Goal: Information Seeking & Learning: Understand process/instructions

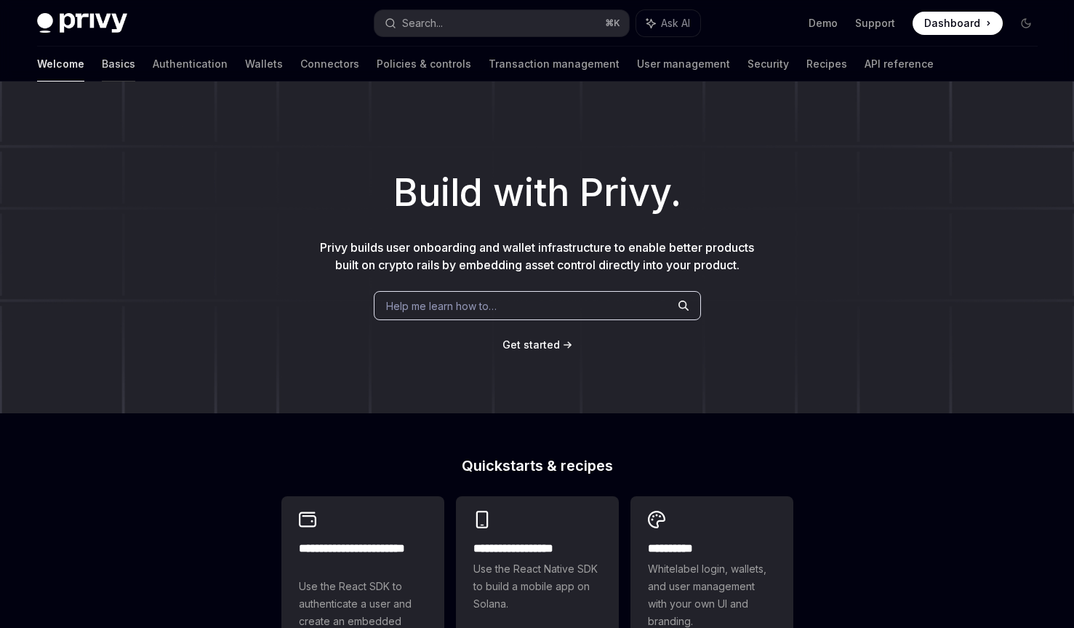
click at [102, 63] on link "Basics" at bounding box center [118, 64] width 33 height 35
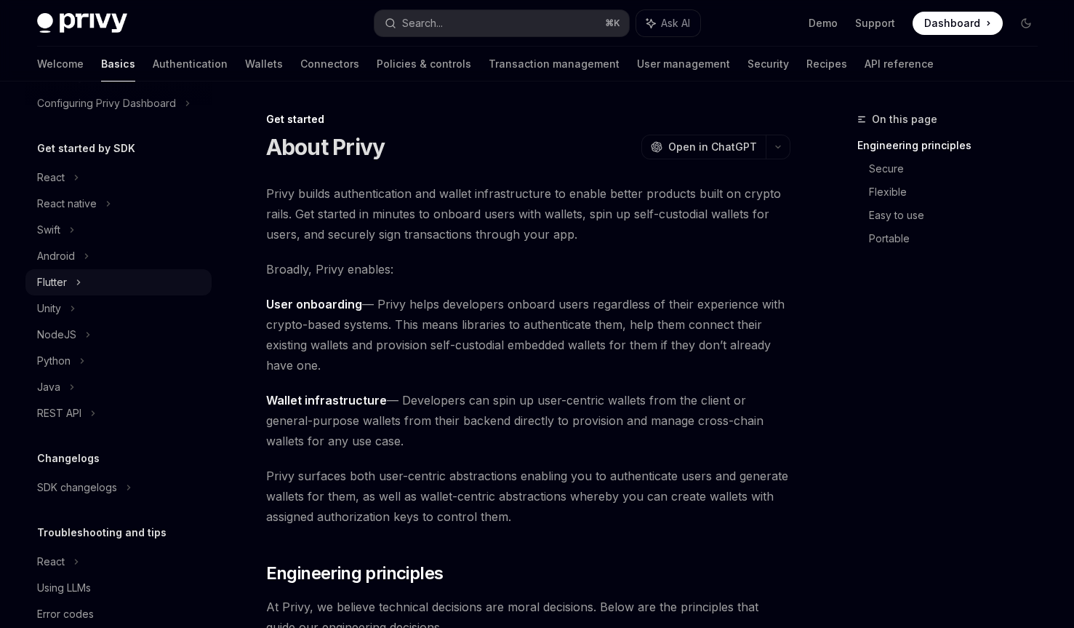
scroll to position [146, 0]
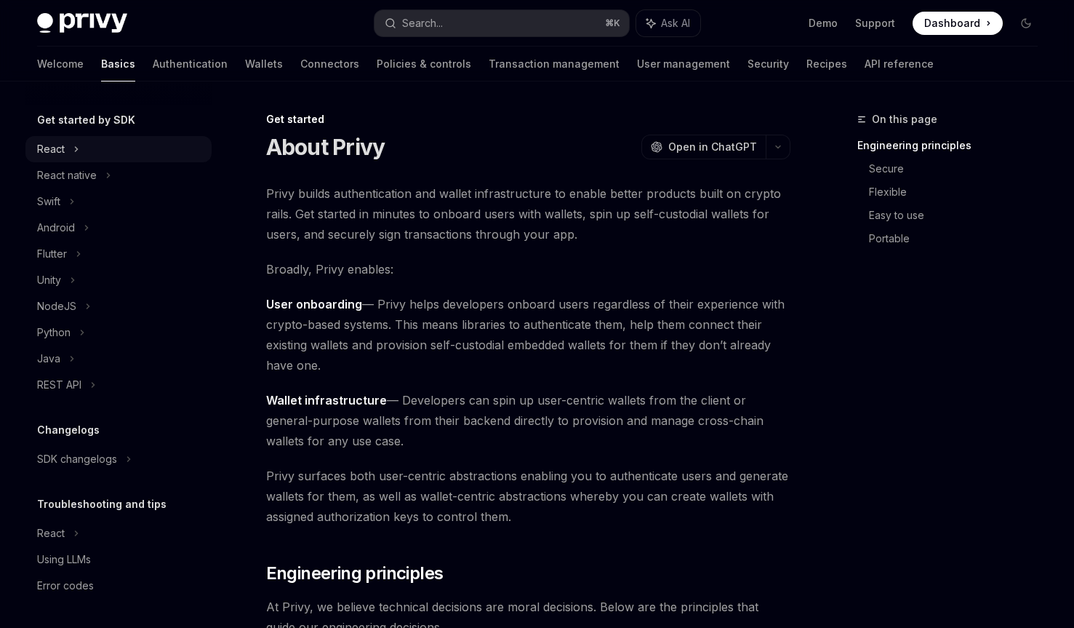
click at [68, 149] on div "React" at bounding box center [118, 149] width 186 height 26
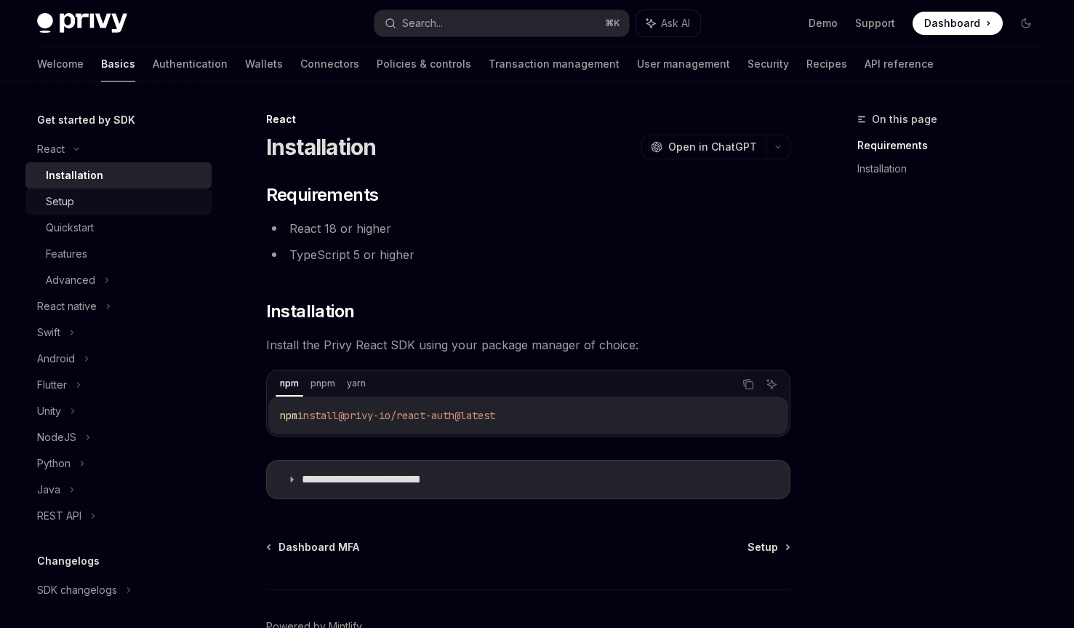
click at [89, 206] on div "Setup" at bounding box center [124, 201] width 157 height 17
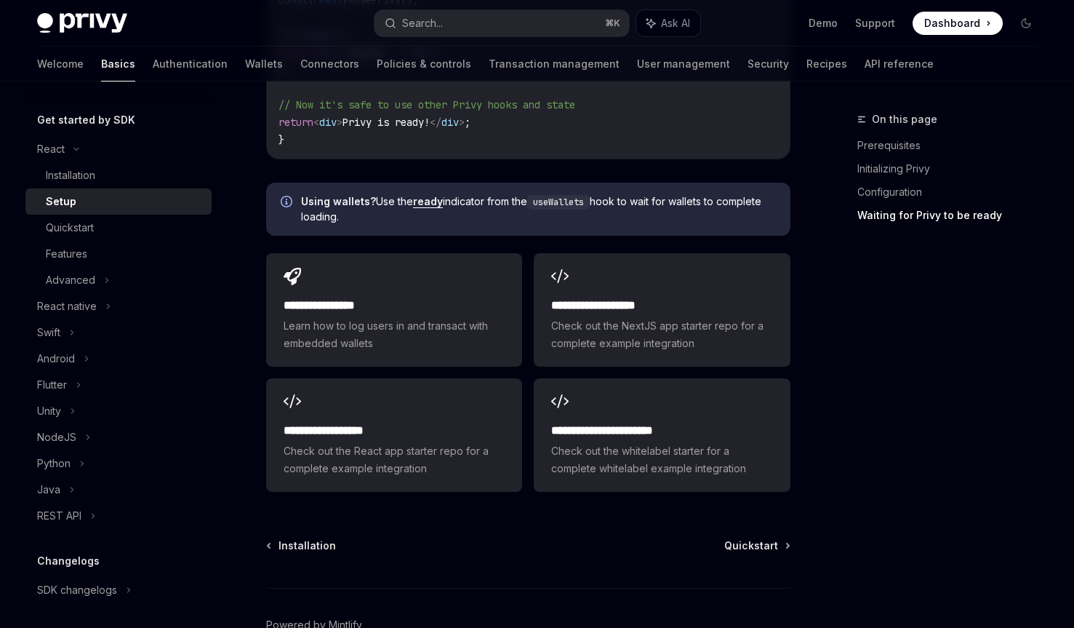
scroll to position [1870, 0]
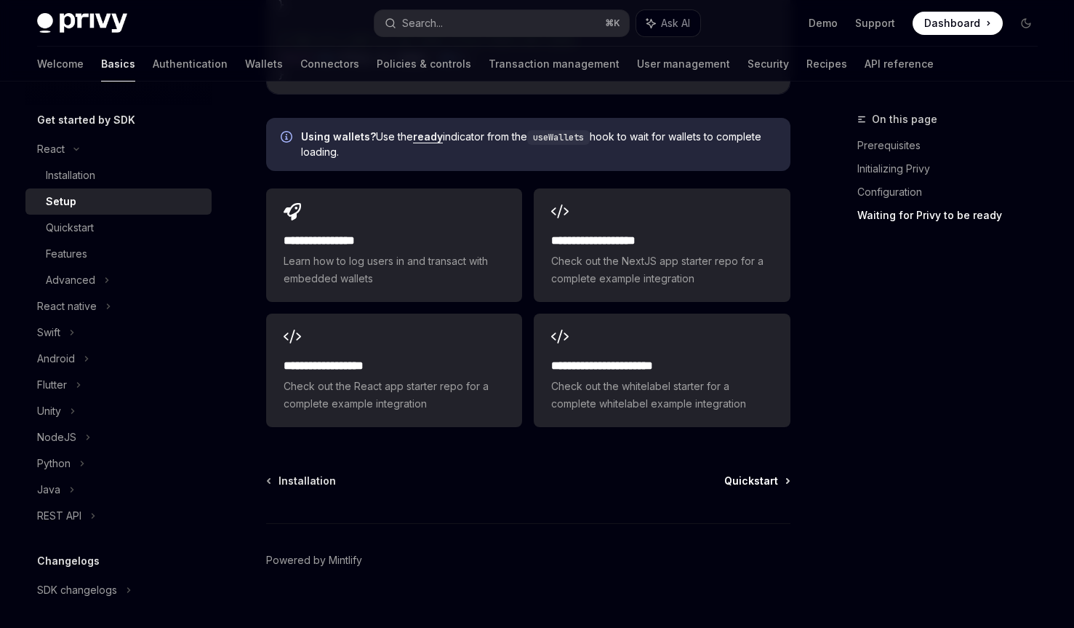
click at [765, 474] on span "Quickstart" at bounding box center [752, 481] width 54 height 15
type textarea "*"
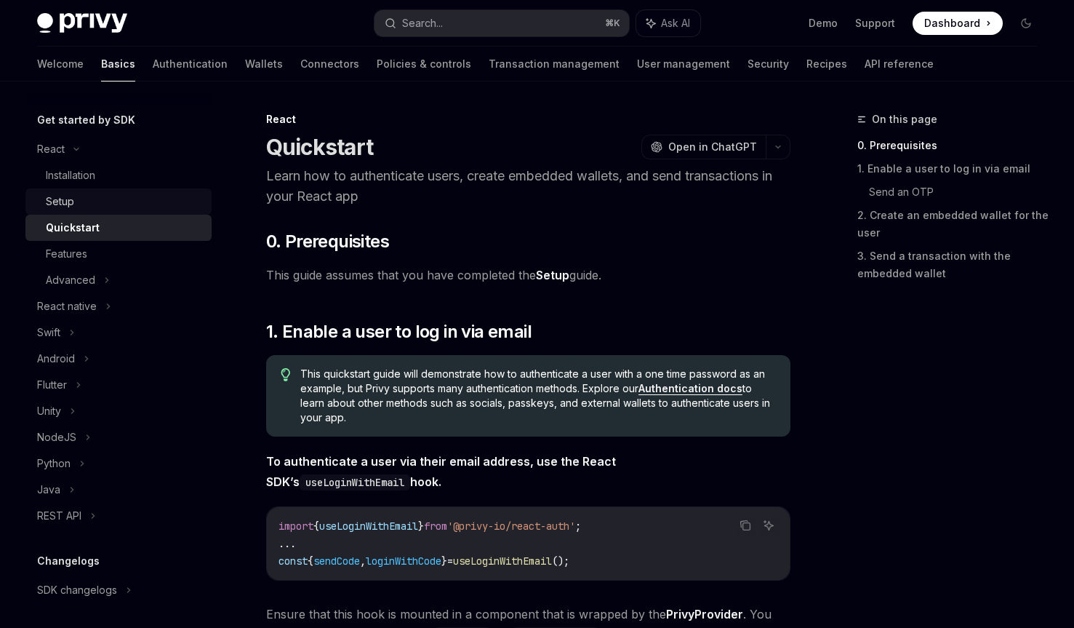
click at [97, 202] on div "Setup" at bounding box center [124, 201] width 157 height 17
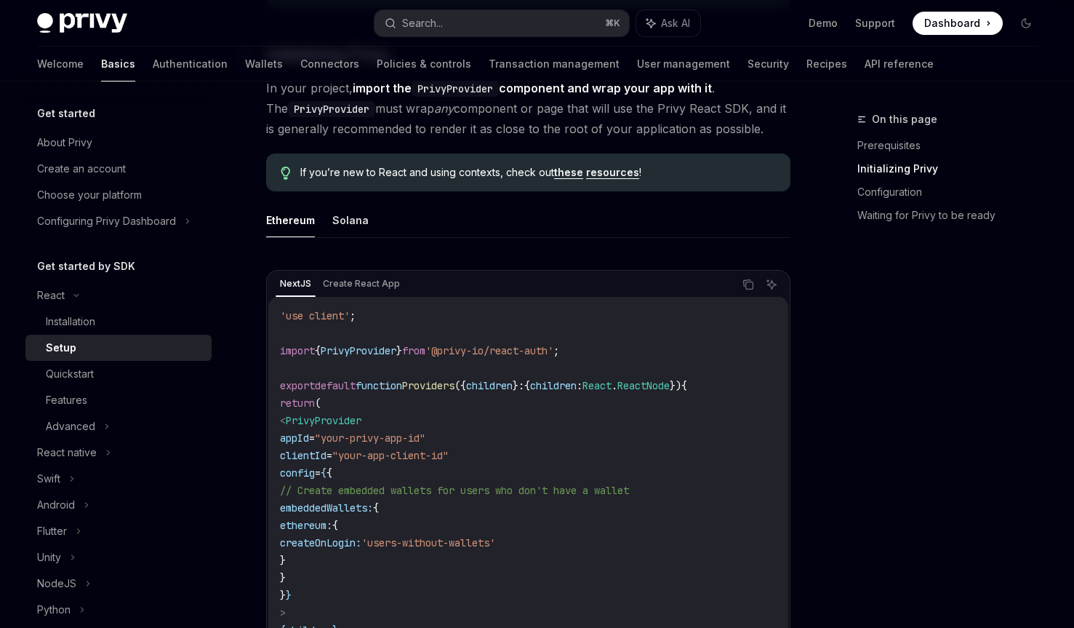
scroll to position [386, 0]
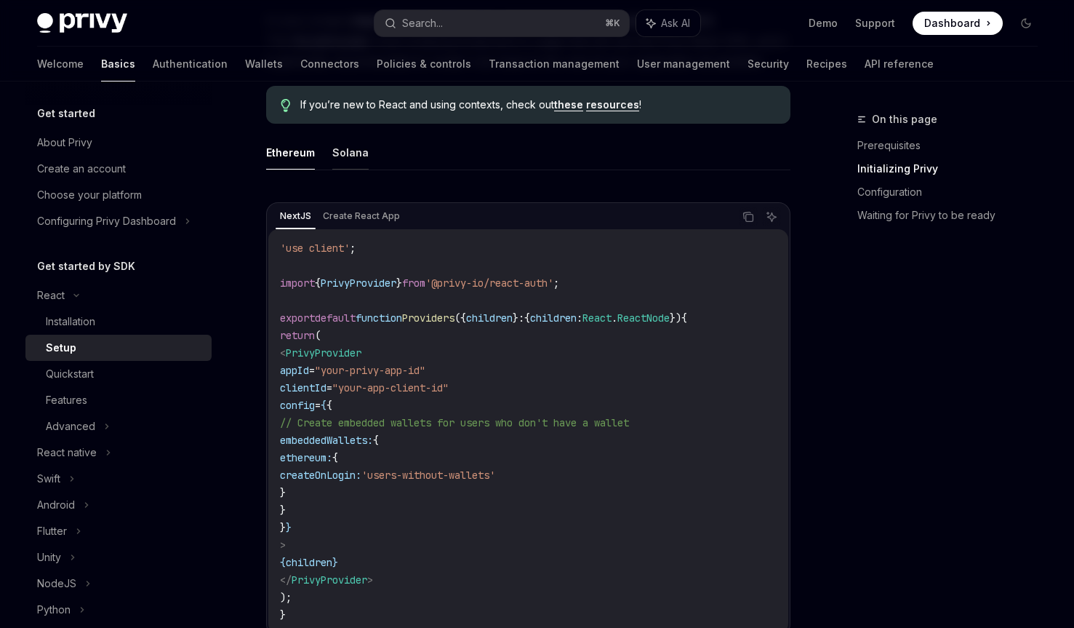
click at [346, 148] on button "Solana" at bounding box center [350, 152] width 36 height 34
click at [301, 156] on button "Ethereum" at bounding box center [290, 152] width 49 height 34
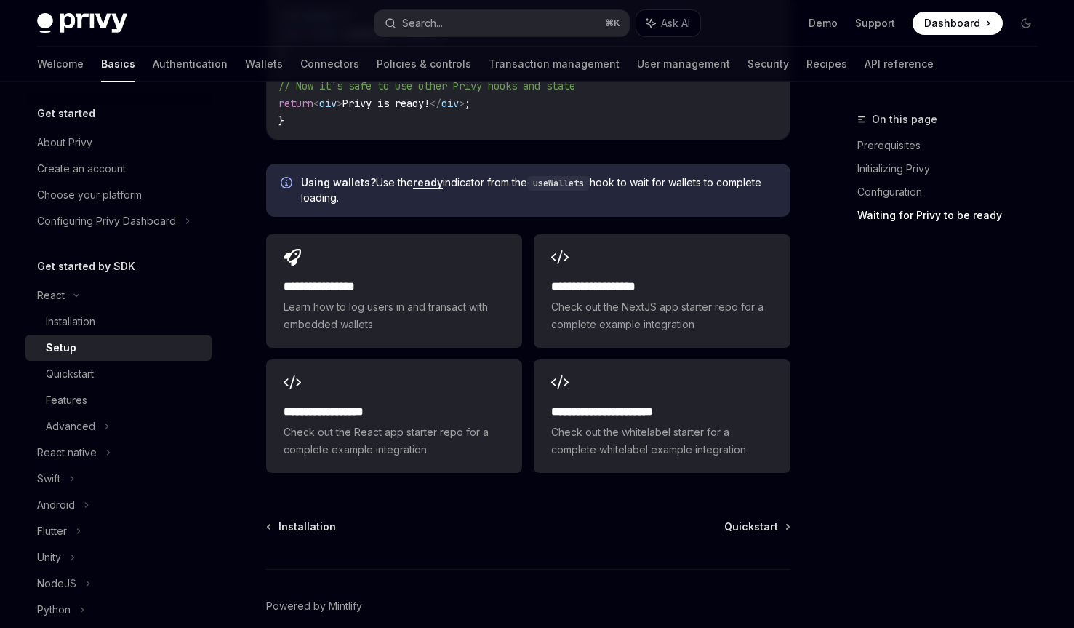
scroll to position [1833, 0]
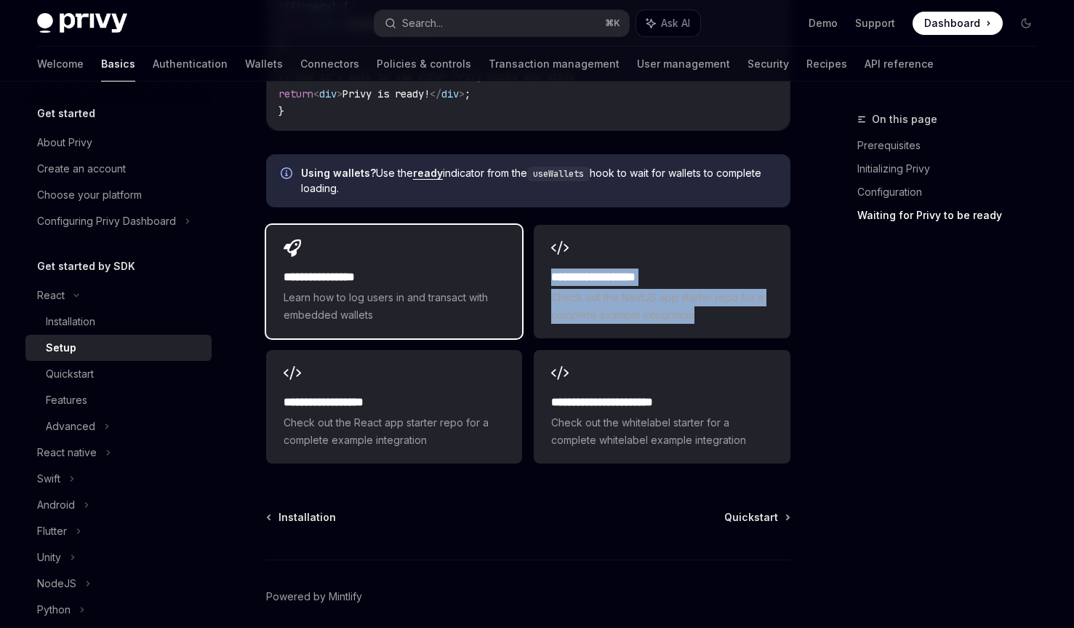
click at [466, 268] on h2 "**********" at bounding box center [394, 276] width 221 height 17
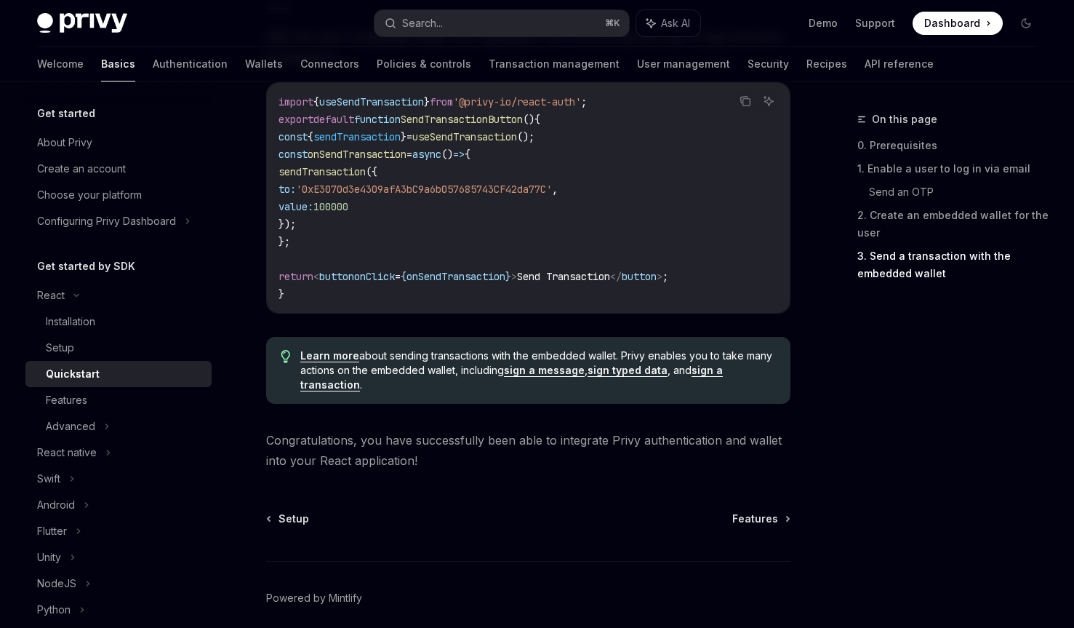
scroll to position [1483, 0]
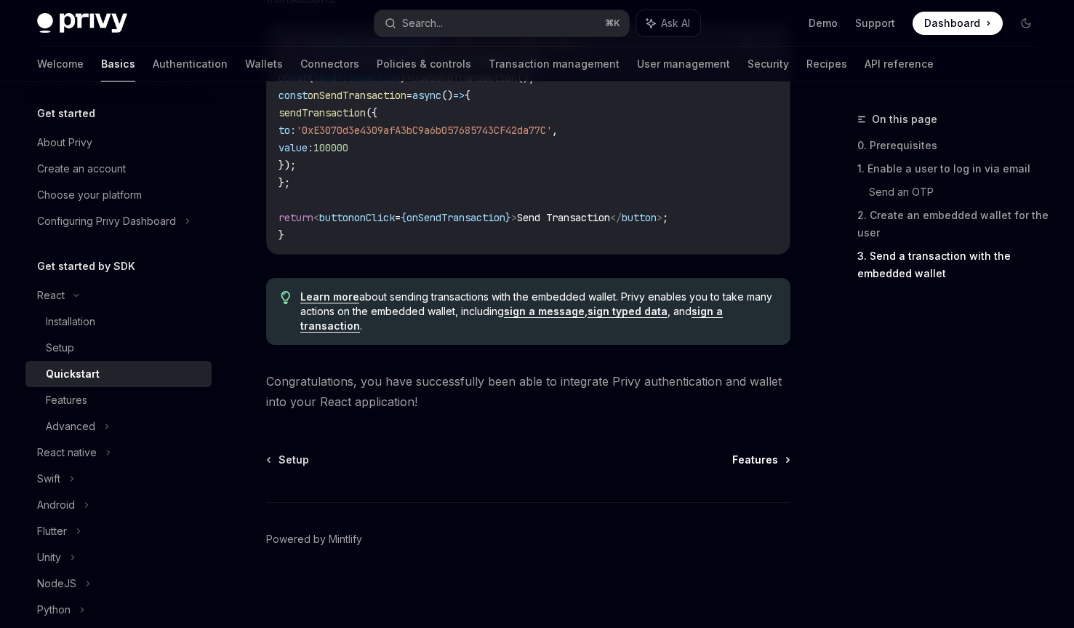
click at [761, 459] on span "Features" at bounding box center [756, 459] width 46 height 15
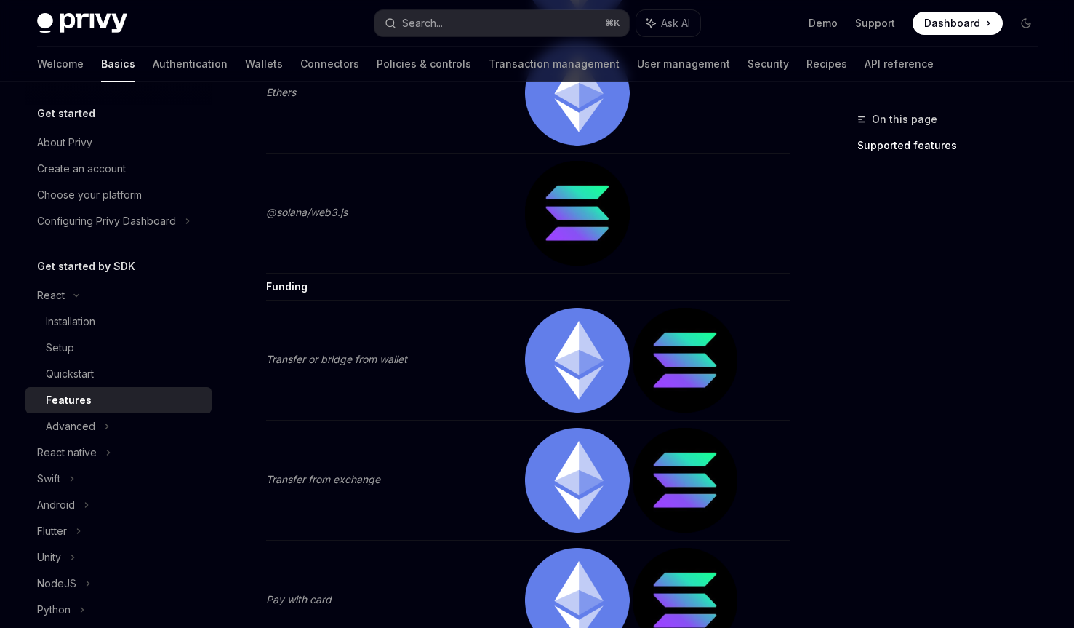
scroll to position [3117, 0]
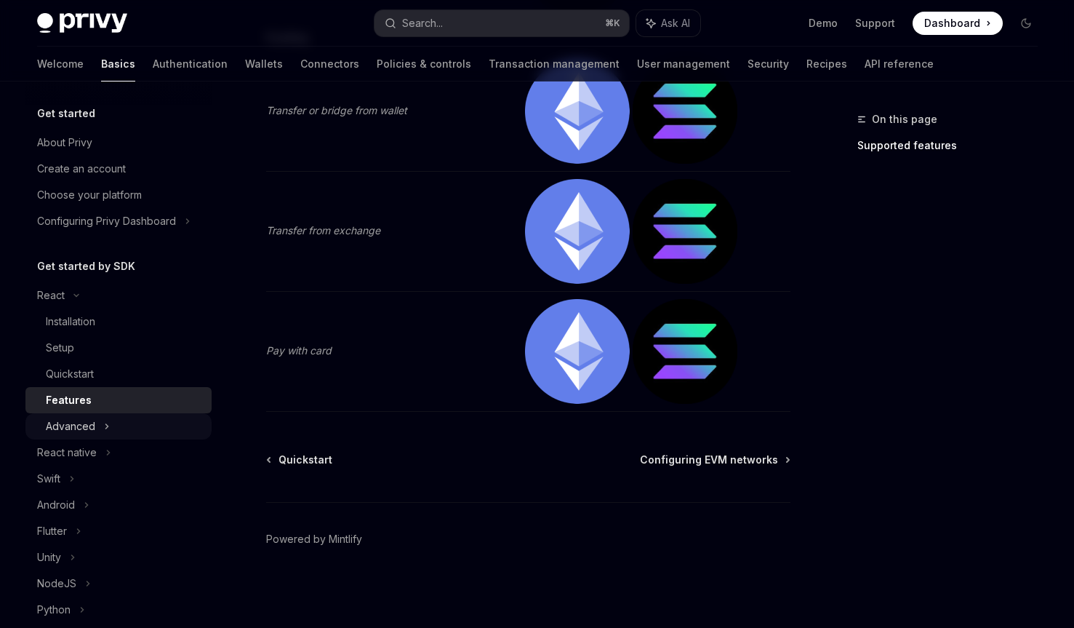
click at [121, 422] on div "Advanced" at bounding box center [118, 426] width 186 height 26
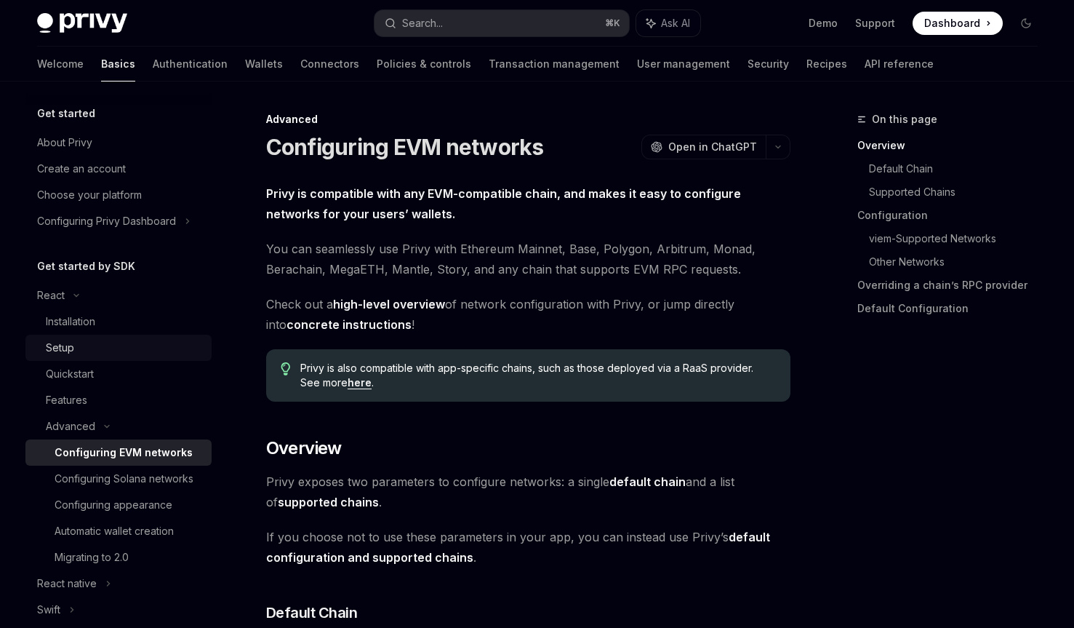
click at [106, 352] on div "Setup" at bounding box center [124, 347] width 157 height 17
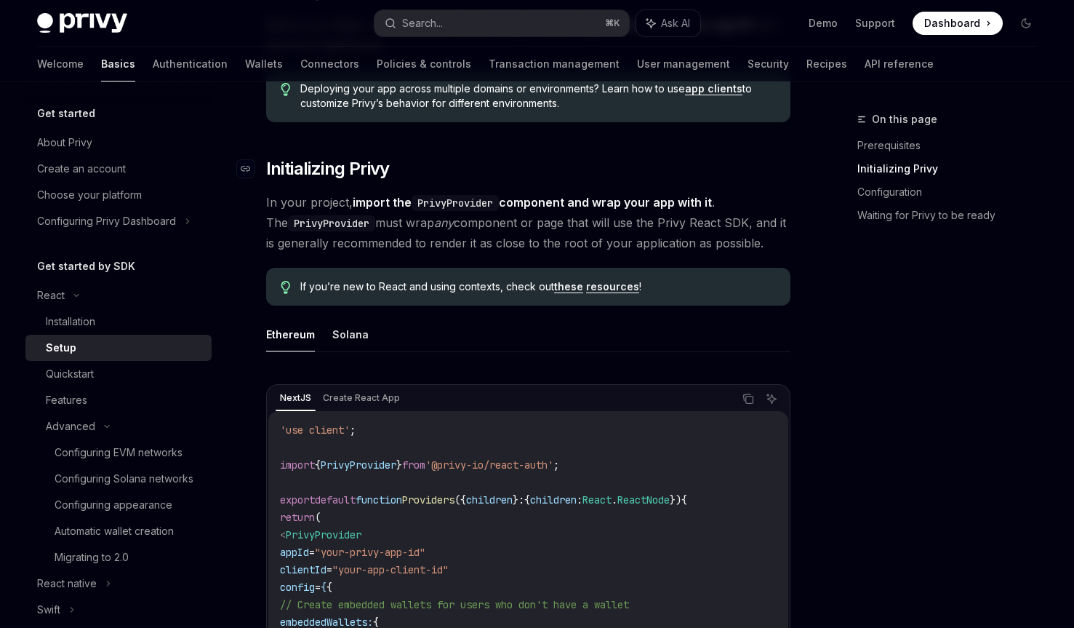
scroll to position [404, 0]
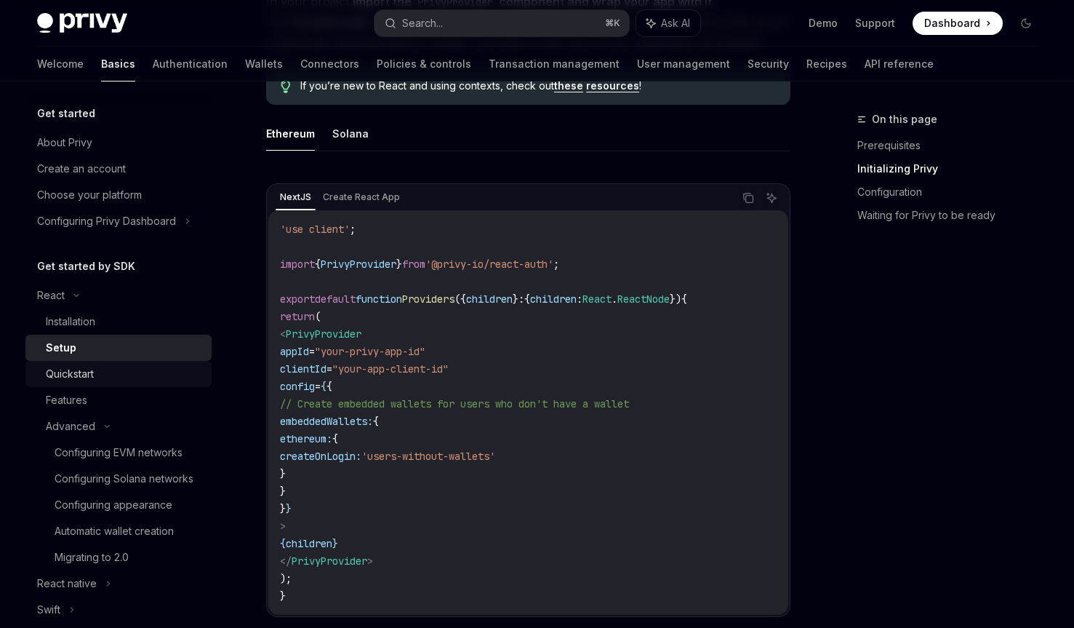
click at [105, 370] on div "Quickstart" at bounding box center [124, 373] width 157 height 17
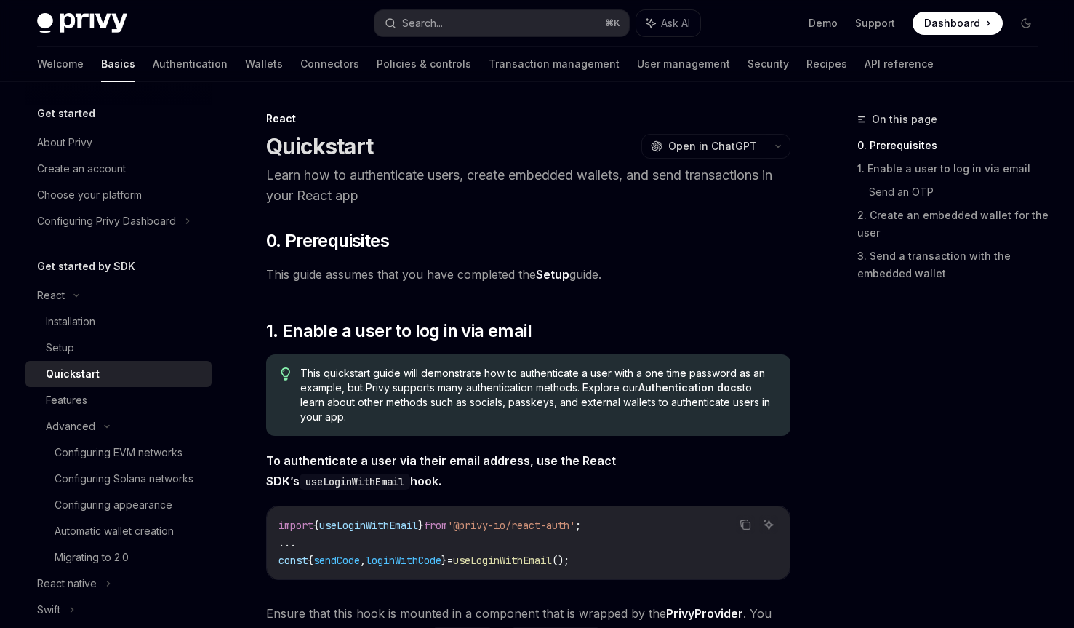
scroll to position [28, 0]
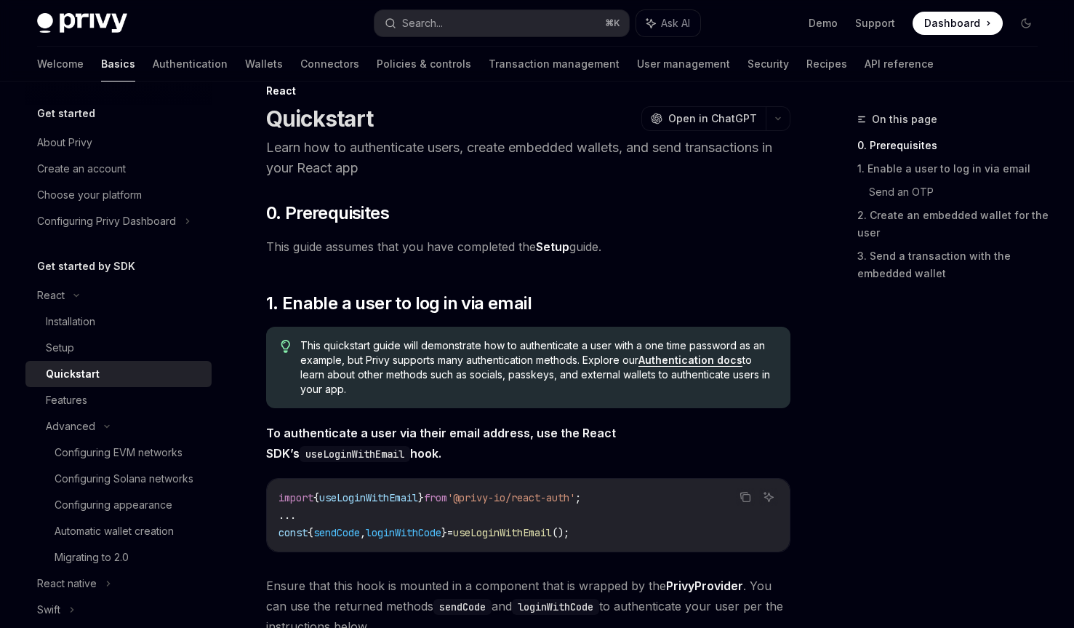
click at [554, 247] on link "Setup" at bounding box center [552, 246] width 33 height 15
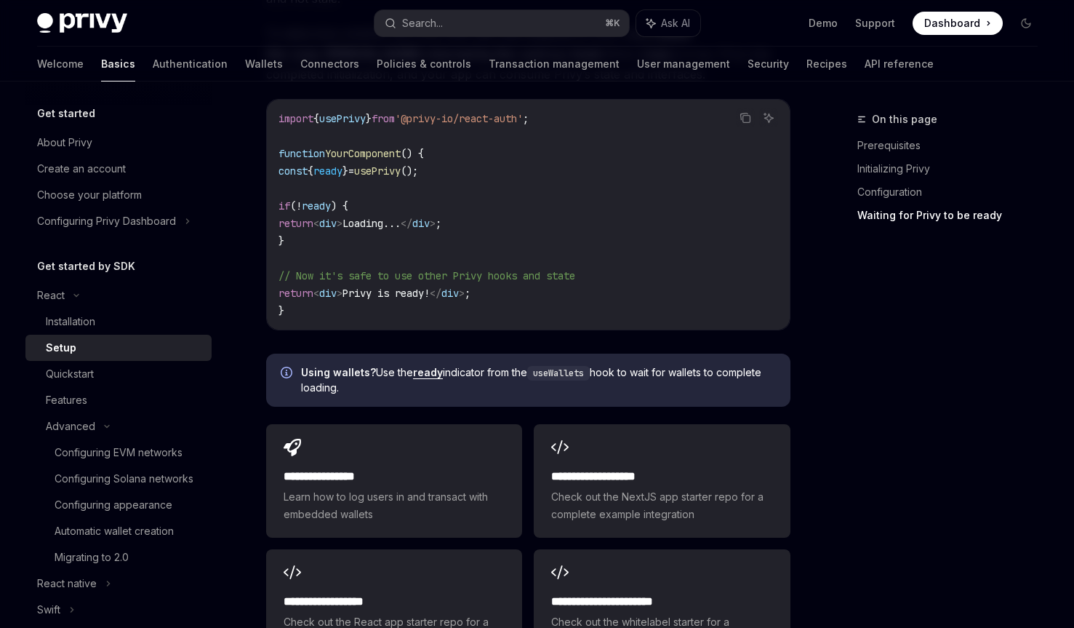
scroll to position [1720, 0]
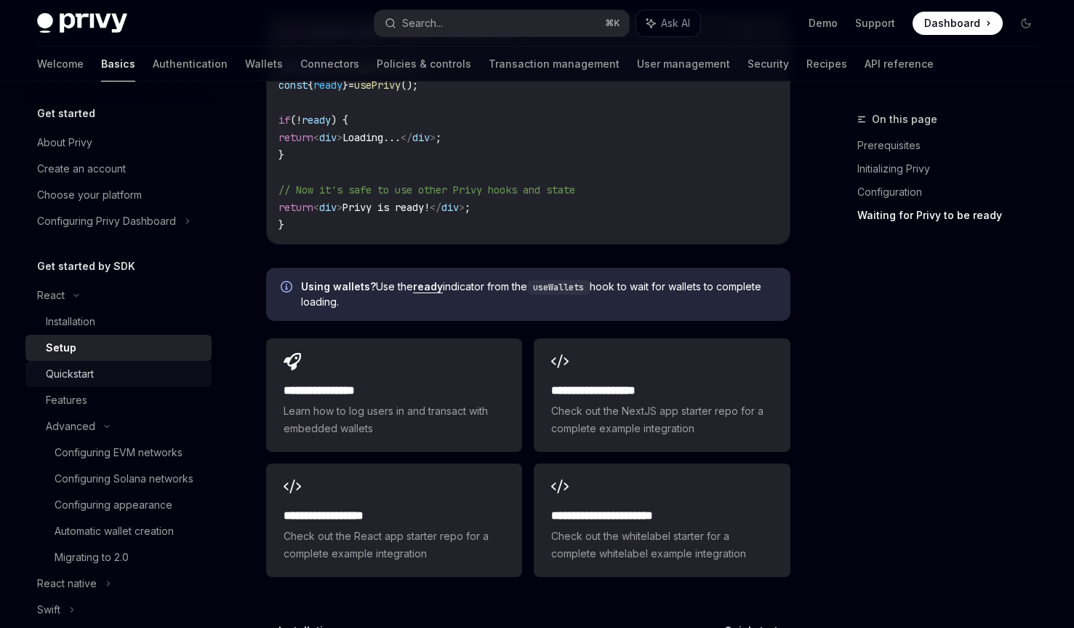
click at [103, 375] on div "Quickstart" at bounding box center [124, 373] width 157 height 17
type textarea "*"
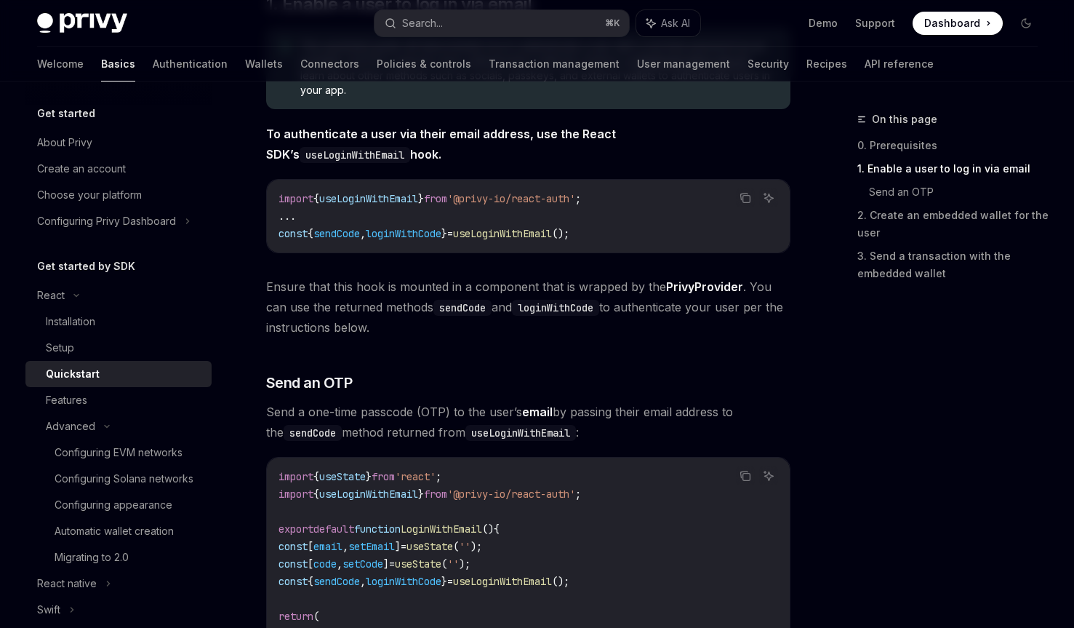
scroll to position [349, 0]
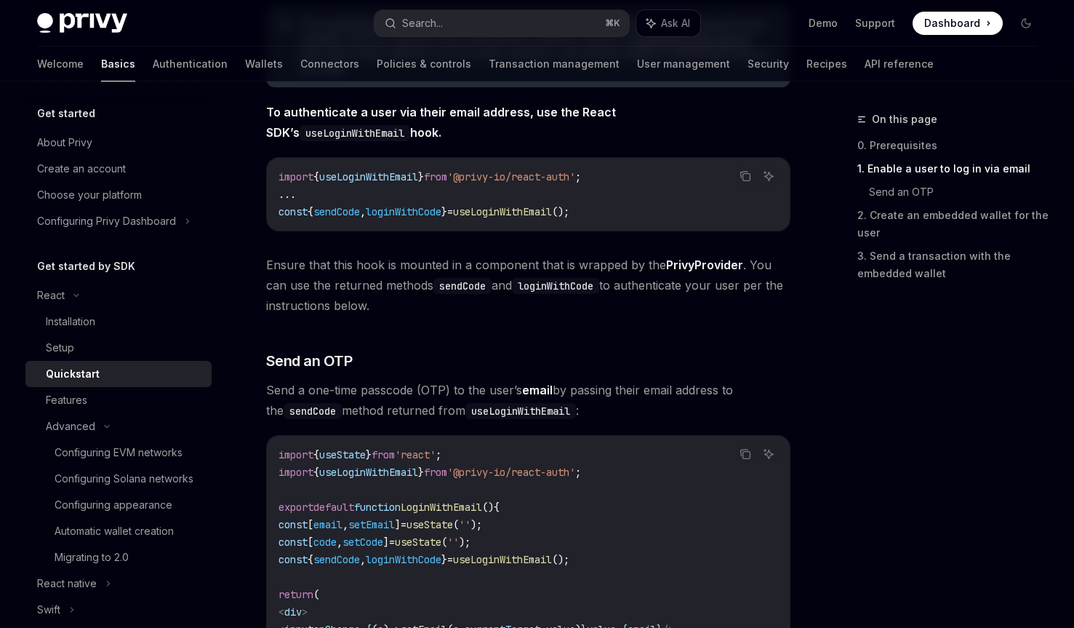
click at [386, 173] on span "useLoginWithEmail" at bounding box center [368, 176] width 99 height 13
copy span "useLoginWithEmail"
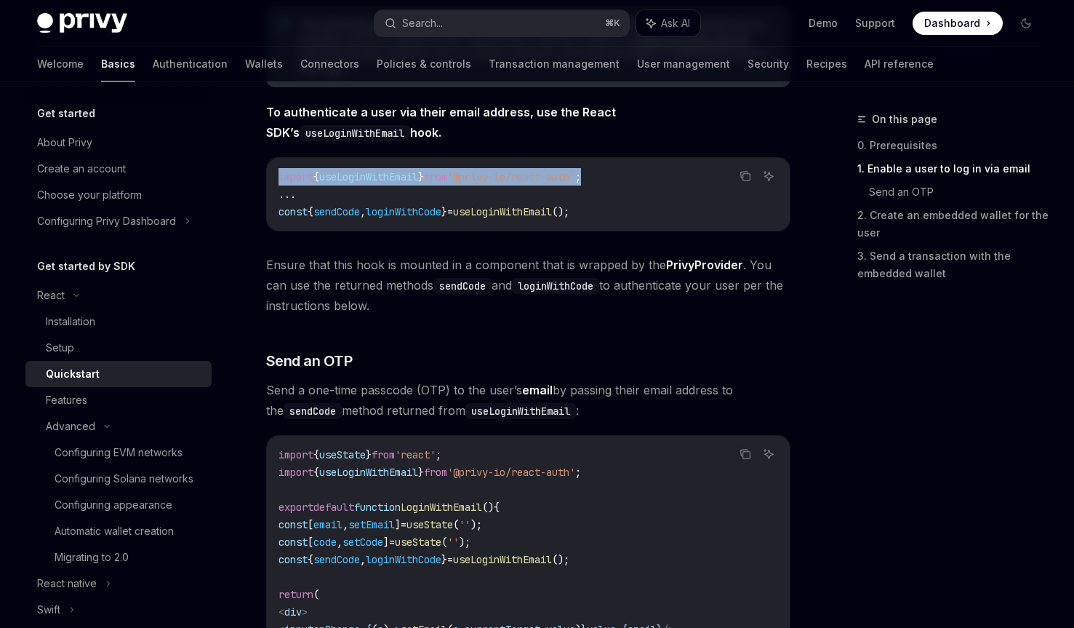
drag, startPoint x: 628, startPoint y: 181, endPoint x: 276, endPoint y: 175, distance: 352.2
click at [276, 175] on div "import { useLoginWithEmail } from '@privy-io/react-auth' ; ... const { sendCode…" at bounding box center [528, 194] width 523 height 73
copy span "import { useLoginWithEmail } from '@privy-io/react-auth' ;"
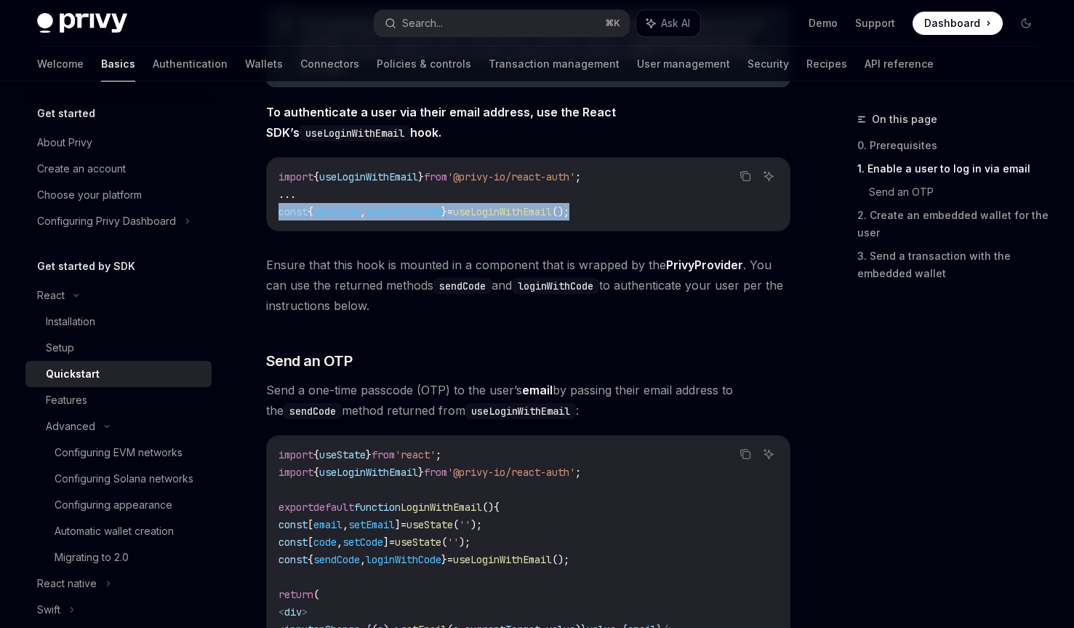
drag, startPoint x: 619, startPoint y: 215, endPoint x: 274, endPoint y: 212, distance: 344.8
click at [274, 212] on div "import { useLoginWithEmail } from '@privy-io/react-auth' ; ... const { sendCode…" at bounding box center [528, 194] width 523 height 73
copy span "const { sendCode , loginWithCode } = useLoginWithEmail ();"
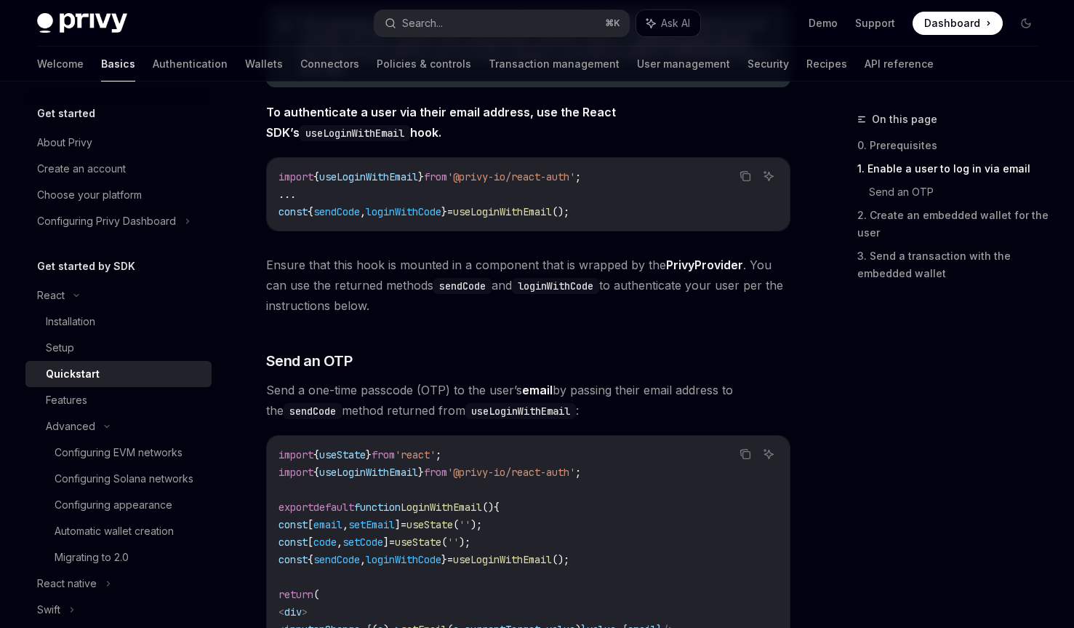
click at [532, 263] on span "Ensure that this hook is mounted in a component that is wrapped by the PrivyPro…" at bounding box center [528, 285] width 524 height 61
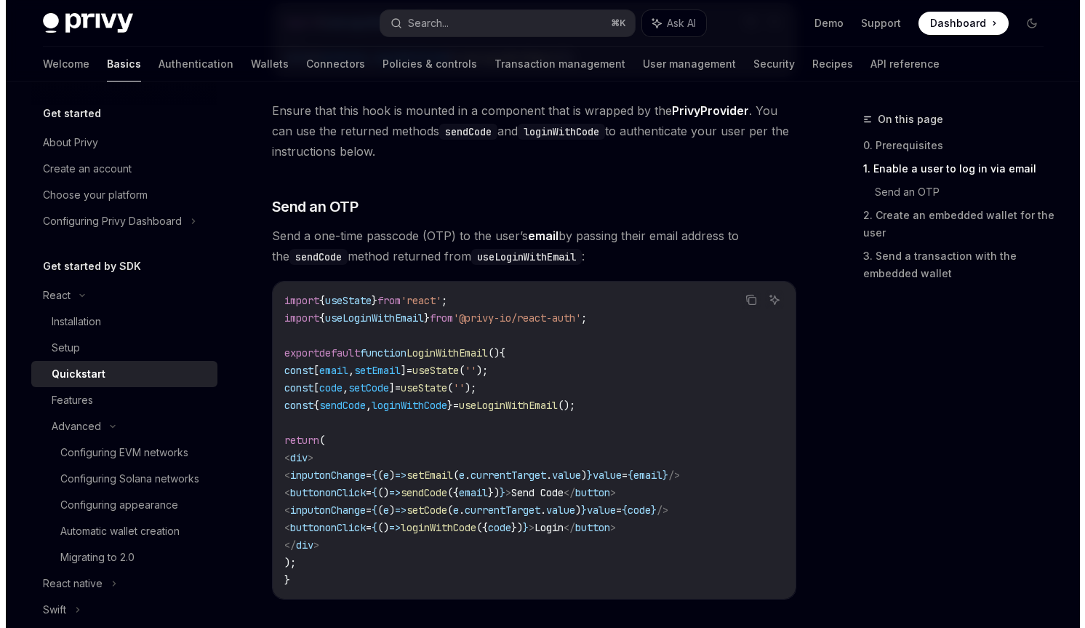
scroll to position [525, 0]
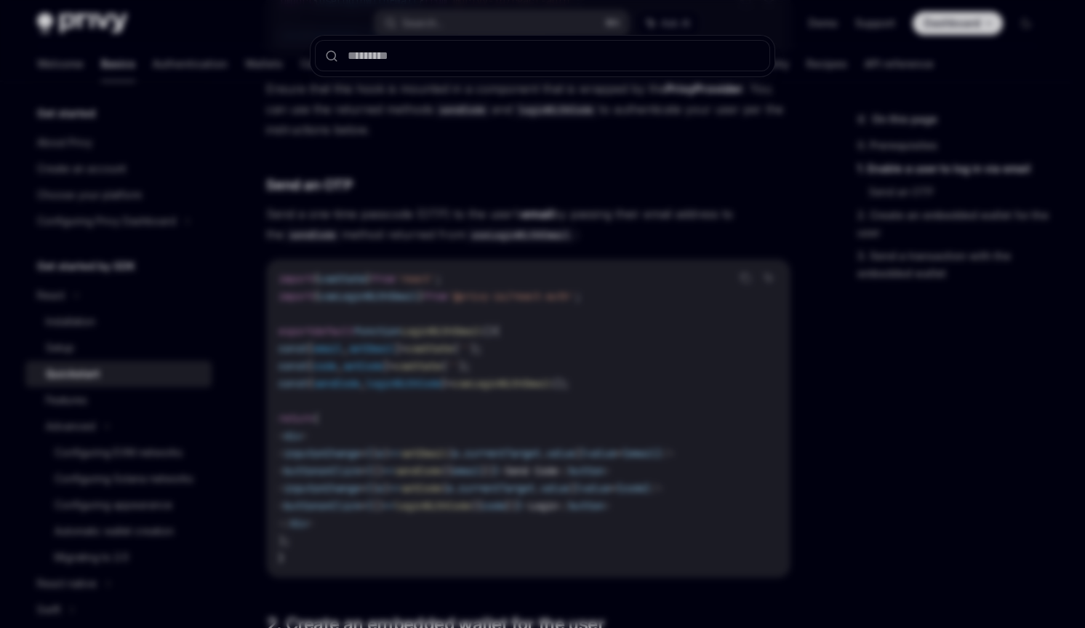
type input "**********"
